Goal: Task Accomplishment & Management: Use online tool/utility

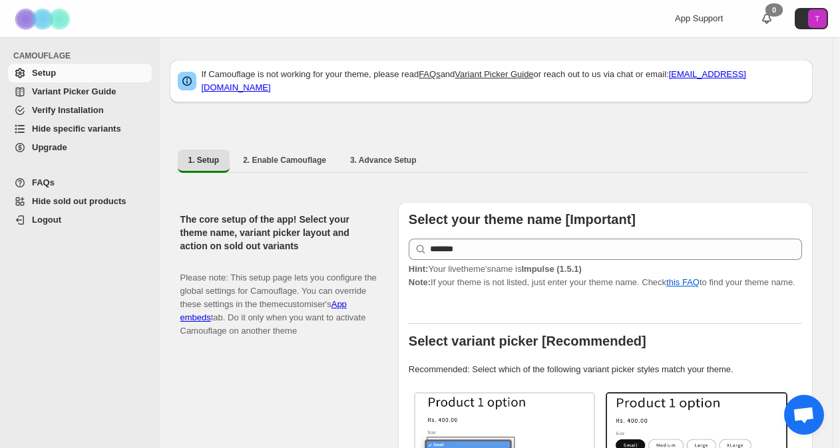
click at [96, 126] on span "Hide specific variants" at bounding box center [76, 129] width 89 height 10
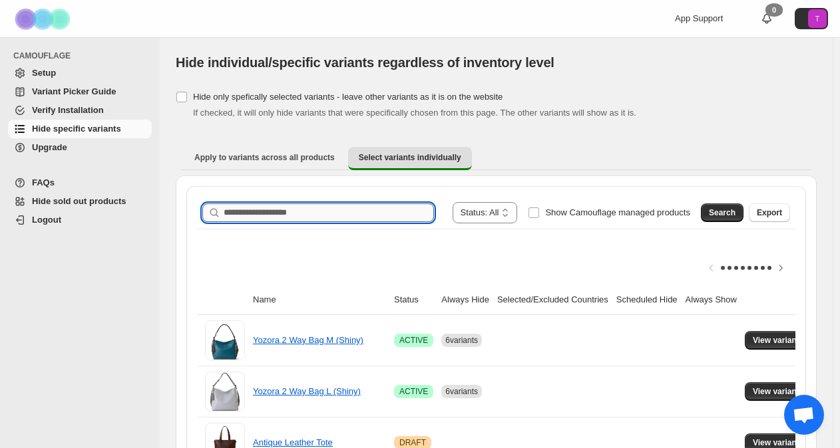
click at [230, 214] on input "Search product name" at bounding box center [329, 213] width 210 height 19
click at [735, 211] on span "Search" at bounding box center [722, 213] width 27 height 11
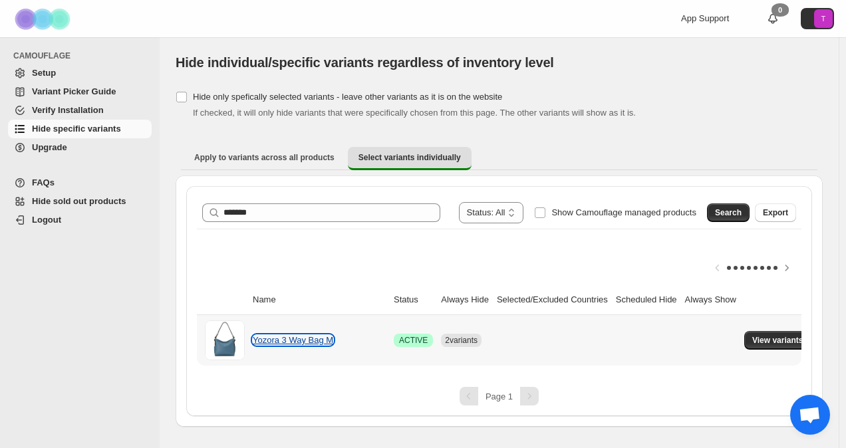
click at [297, 338] on link "Yozora 3 Way Bag M" at bounding box center [293, 340] width 81 height 10
click at [778, 333] on button "View variants" at bounding box center [778, 340] width 67 height 19
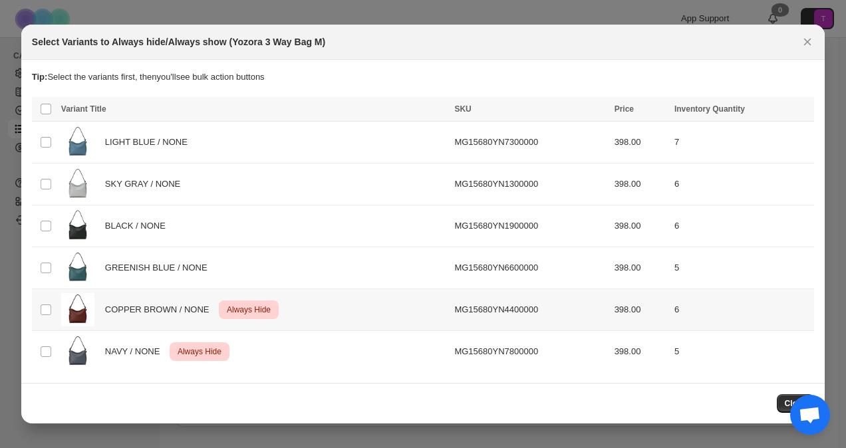
click at [234, 309] on span "Always Hide" at bounding box center [248, 310] width 49 height 16
click at [203, 351] on span "Always Hide" at bounding box center [199, 352] width 49 height 16
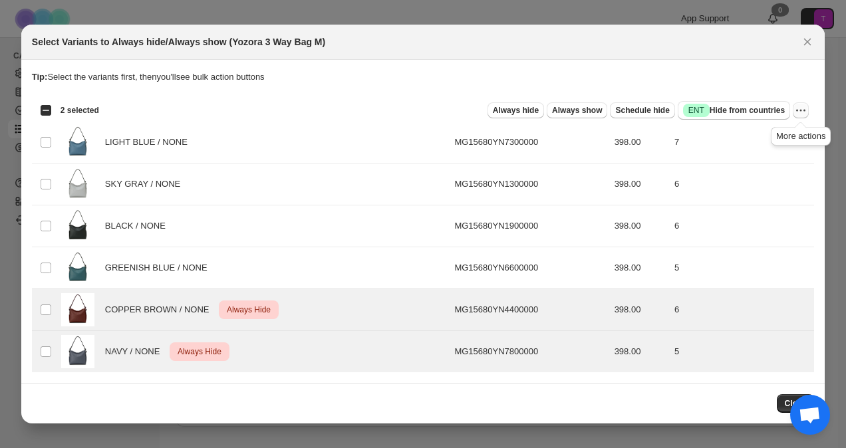
click at [804, 108] on icon "More actions" at bounding box center [800, 110] width 13 height 13
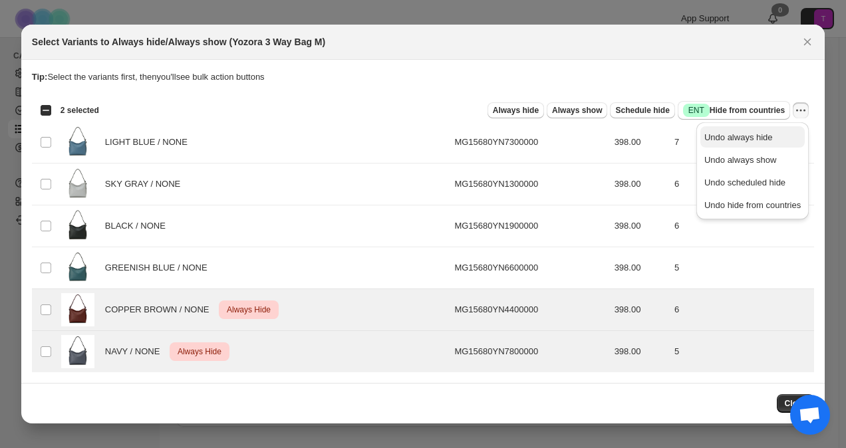
click at [767, 139] on span "Undo always hide" at bounding box center [739, 137] width 69 height 10
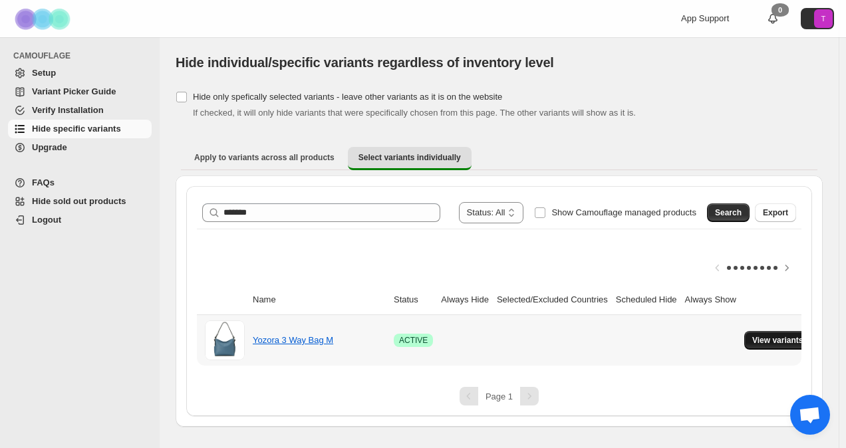
click at [775, 336] on span "View variants" at bounding box center [778, 340] width 51 height 11
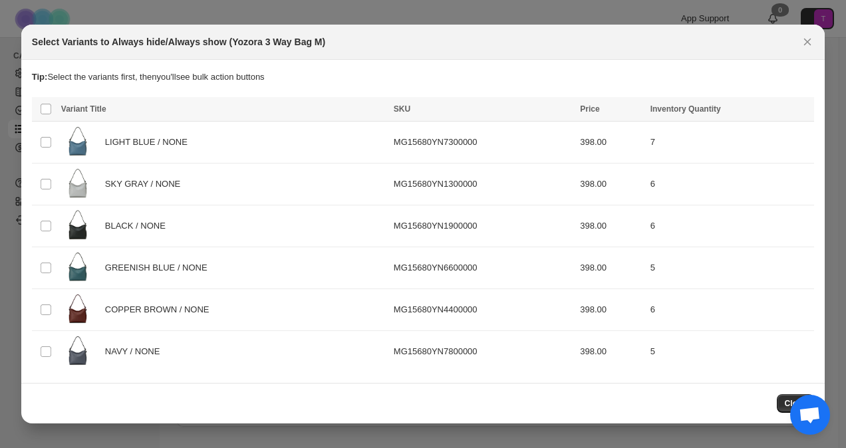
click at [739, 399] on div "Close" at bounding box center [423, 404] width 782 height 19
drag, startPoint x: 813, startPoint y: 409, endPoint x: 558, endPoint y: 401, distance: 255.6
click at [558, 401] on div "Close" at bounding box center [423, 404] width 782 height 19
drag, startPoint x: 786, startPoint y: 401, endPoint x: 615, endPoint y: 407, distance: 171.1
click at [615, 407] on div "Close" at bounding box center [423, 404] width 782 height 19
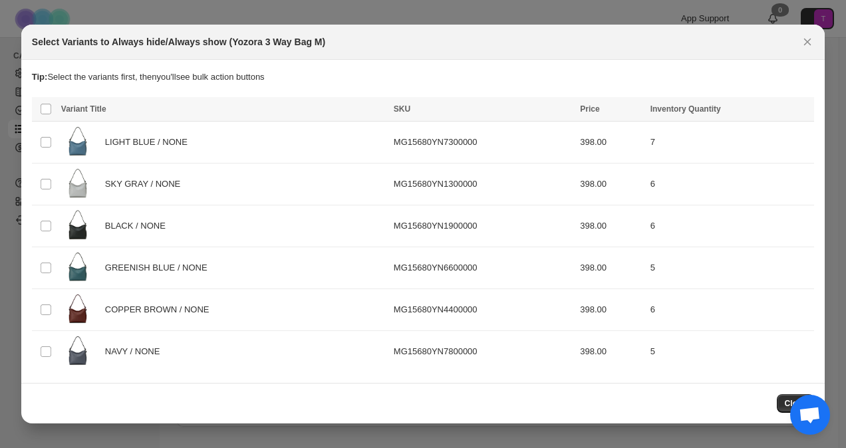
drag, startPoint x: 668, startPoint y: 35, endPoint x: 676, endPoint y: 47, distance: 14.4
click at [676, 47] on div "Select Variants to Always hide/Always show (Yozora 3 Way Bag M)" at bounding box center [423, 42] width 804 height 35
click at [806, 43] on icon "Close" at bounding box center [807, 41] width 13 height 13
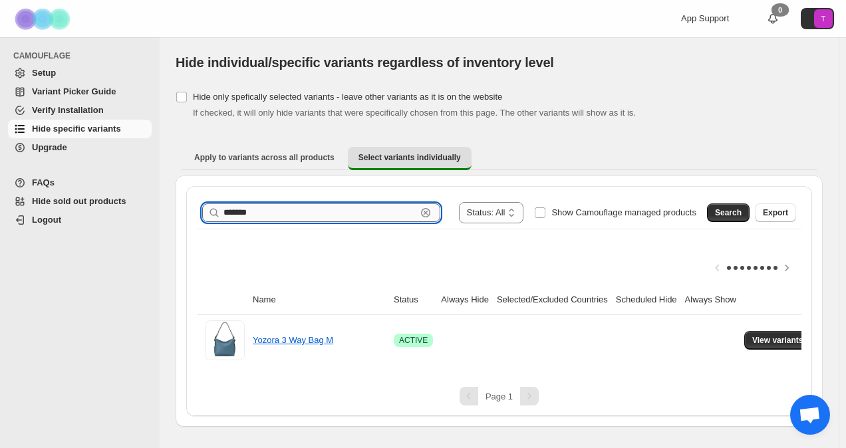
click at [280, 213] on input "*******" at bounding box center [320, 213] width 193 height 19
type input "*******"
click at [740, 215] on span "Search" at bounding box center [728, 213] width 27 height 11
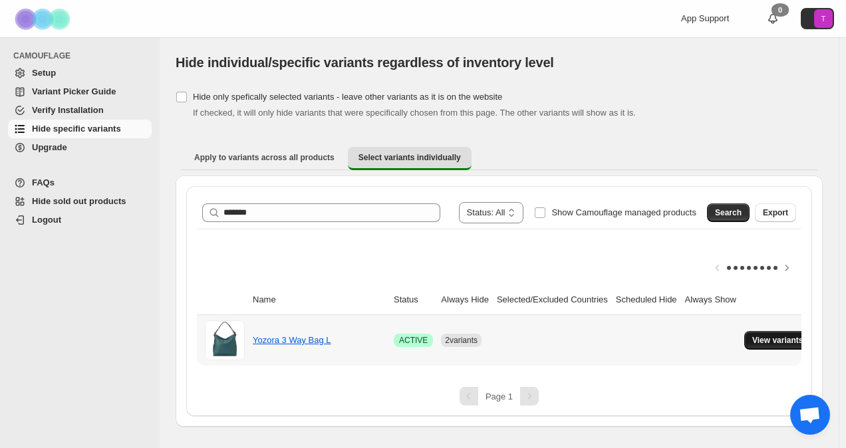
click at [786, 333] on button "View variants" at bounding box center [778, 340] width 67 height 19
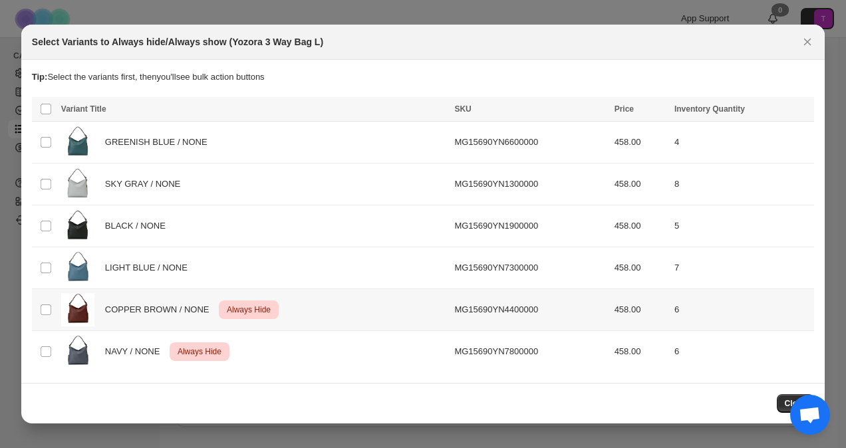
click at [253, 307] on span "Always Hide" at bounding box center [248, 310] width 49 height 16
click at [226, 348] on span "Critical Always Hide" at bounding box center [200, 352] width 60 height 19
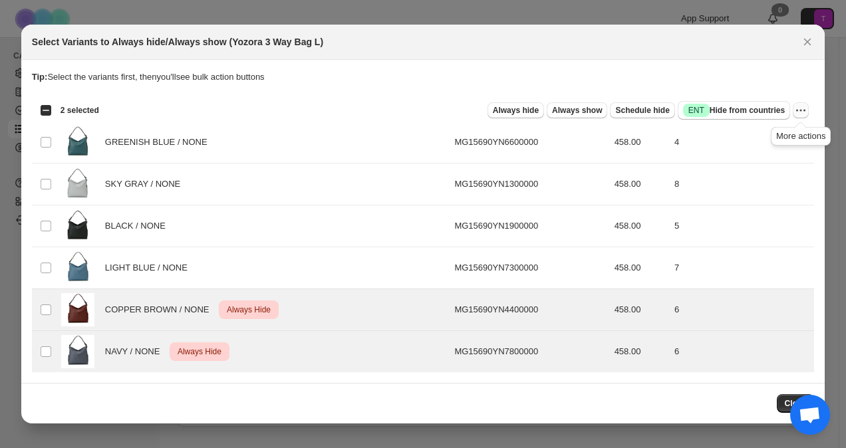
click at [800, 109] on icon "More actions" at bounding box center [800, 110] width 13 height 13
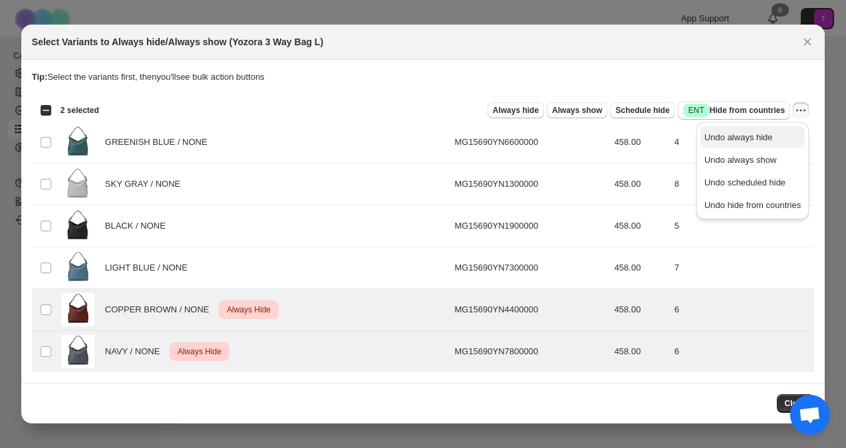
click at [752, 142] on span "Undo always hide" at bounding box center [739, 137] width 69 height 10
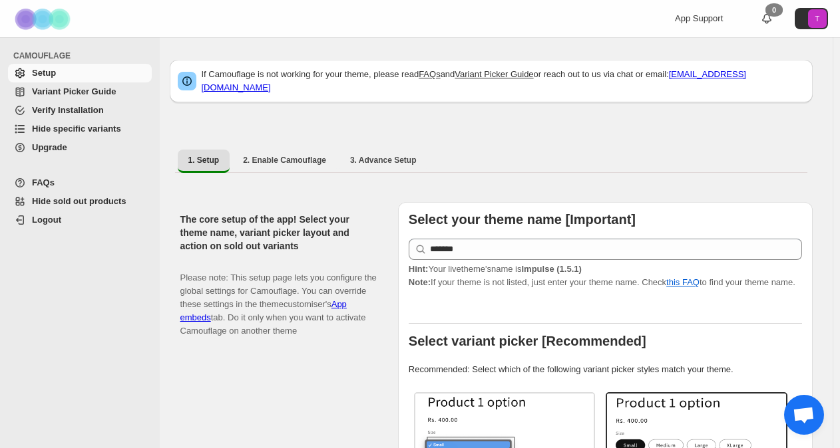
click at [79, 126] on span "Hide specific variants" at bounding box center [76, 129] width 89 height 10
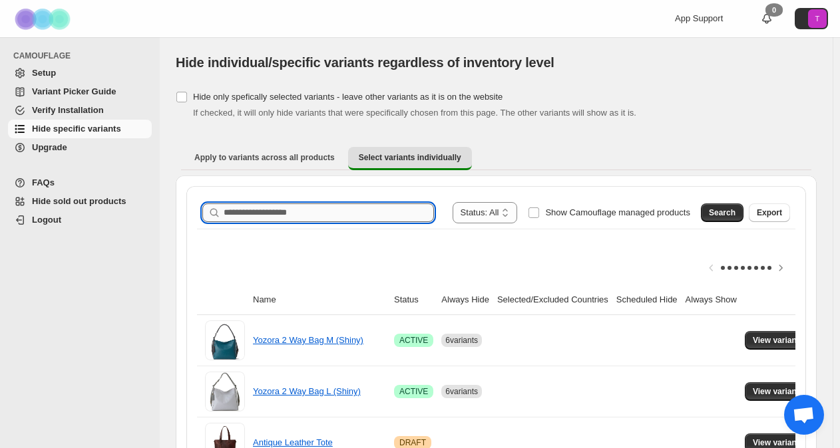
click at [363, 212] on input "Search product name" at bounding box center [329, 213] width 210 height 19
type input "*******"
click at [735, 216] on span "Search" at bounding box center [722, 213] width 27 height 11
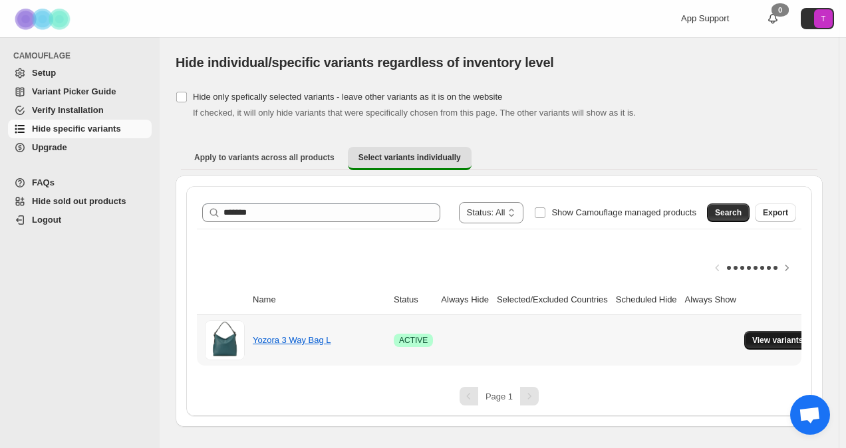
click at [760, 341] on span "View variants" at bounding box center [778, 340] width 51 height 11
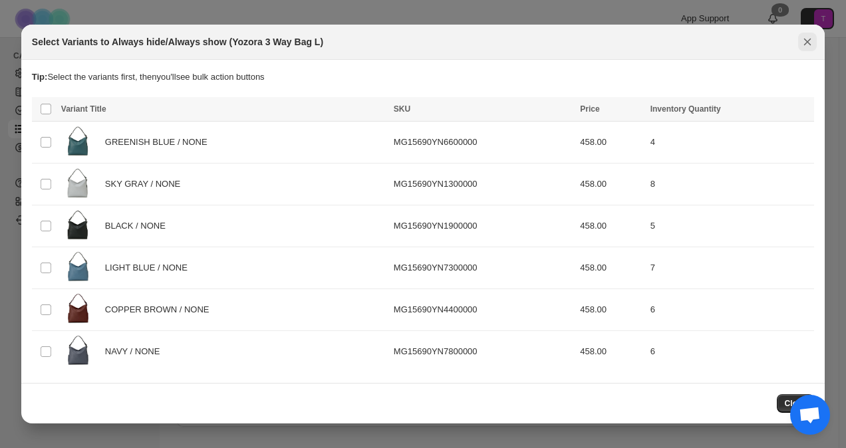
click at [801, 45] on icon "Close" at bounding box center [807, 41] width 13 height 13
